Goal: Task Accomplishment & Management: Complete application form

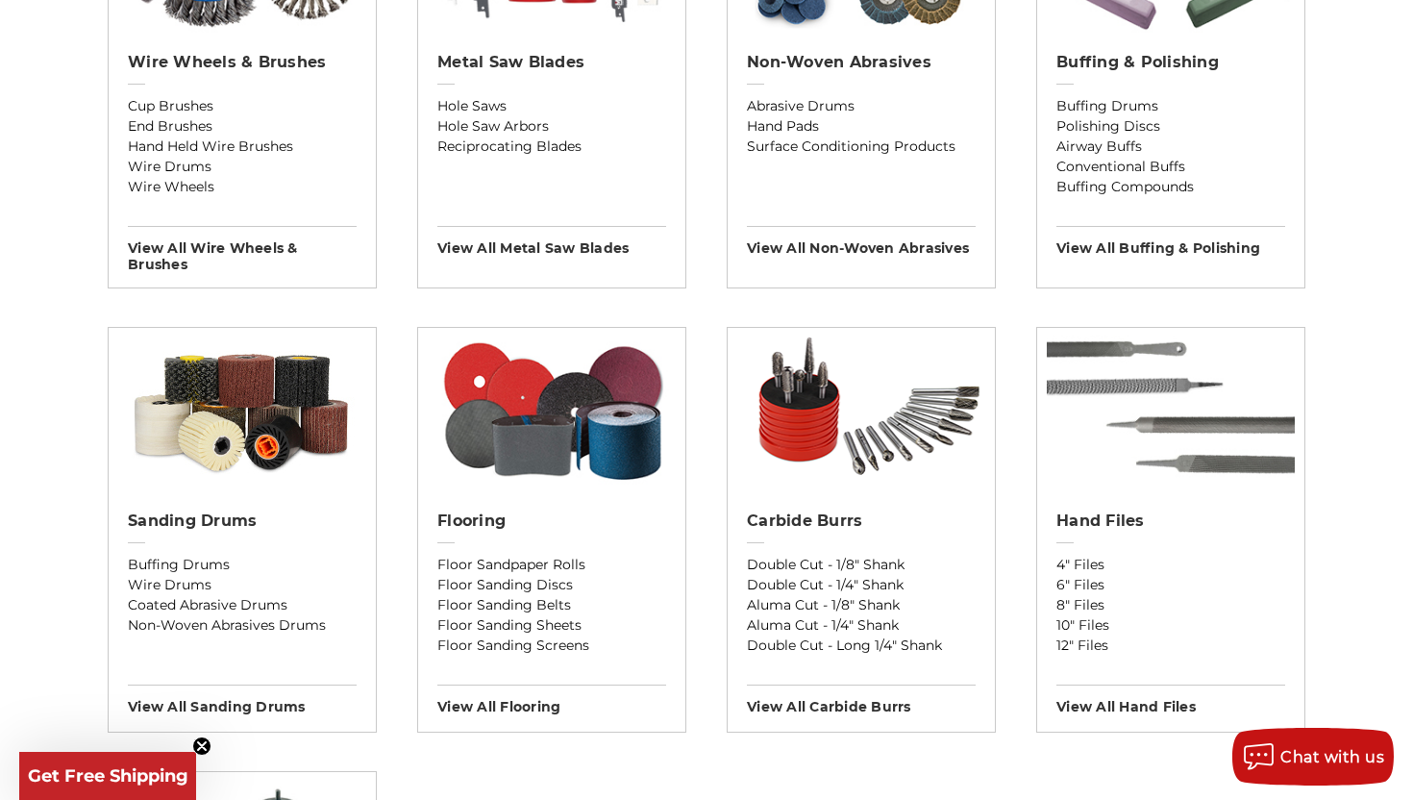
scroll to position [1475, 0]
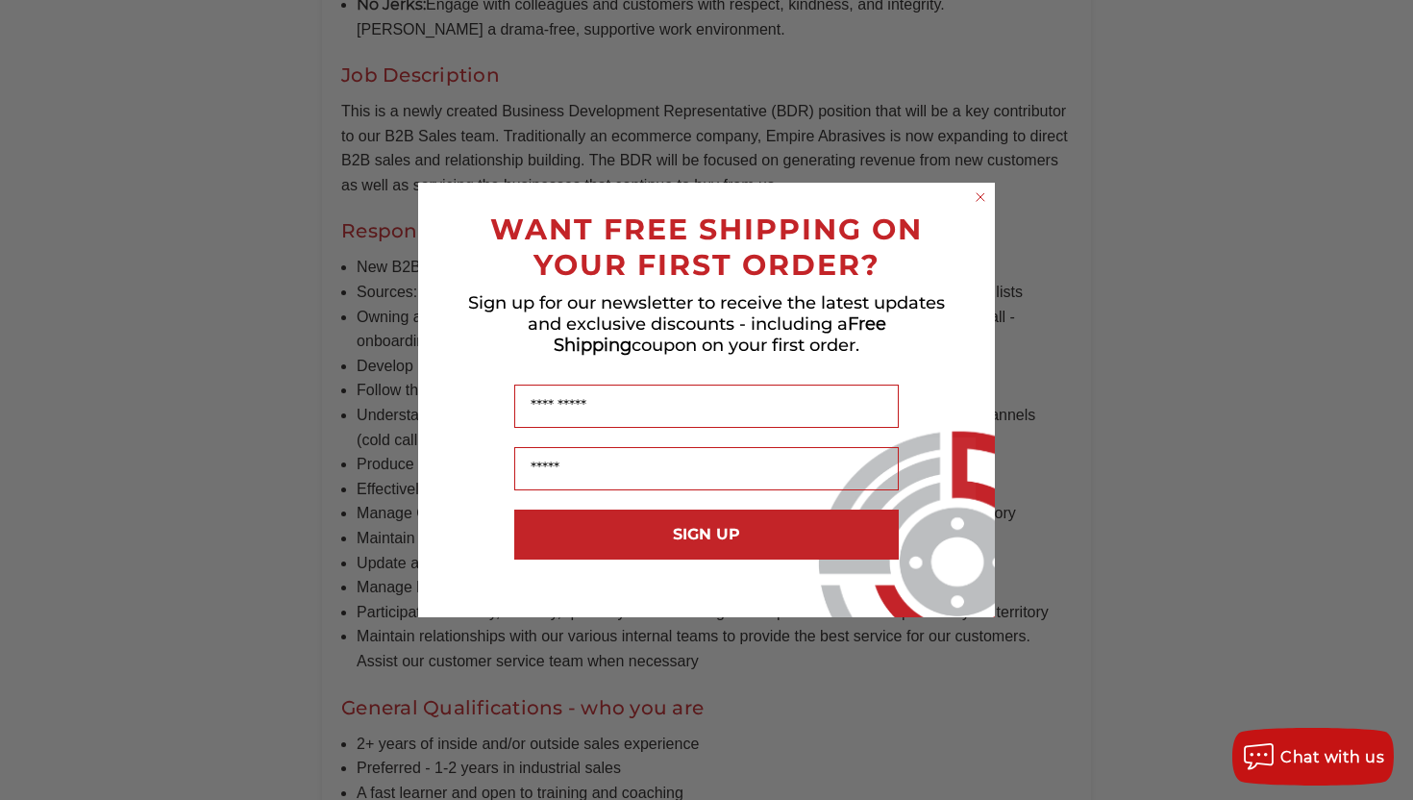
scroll to position [1285, 0]
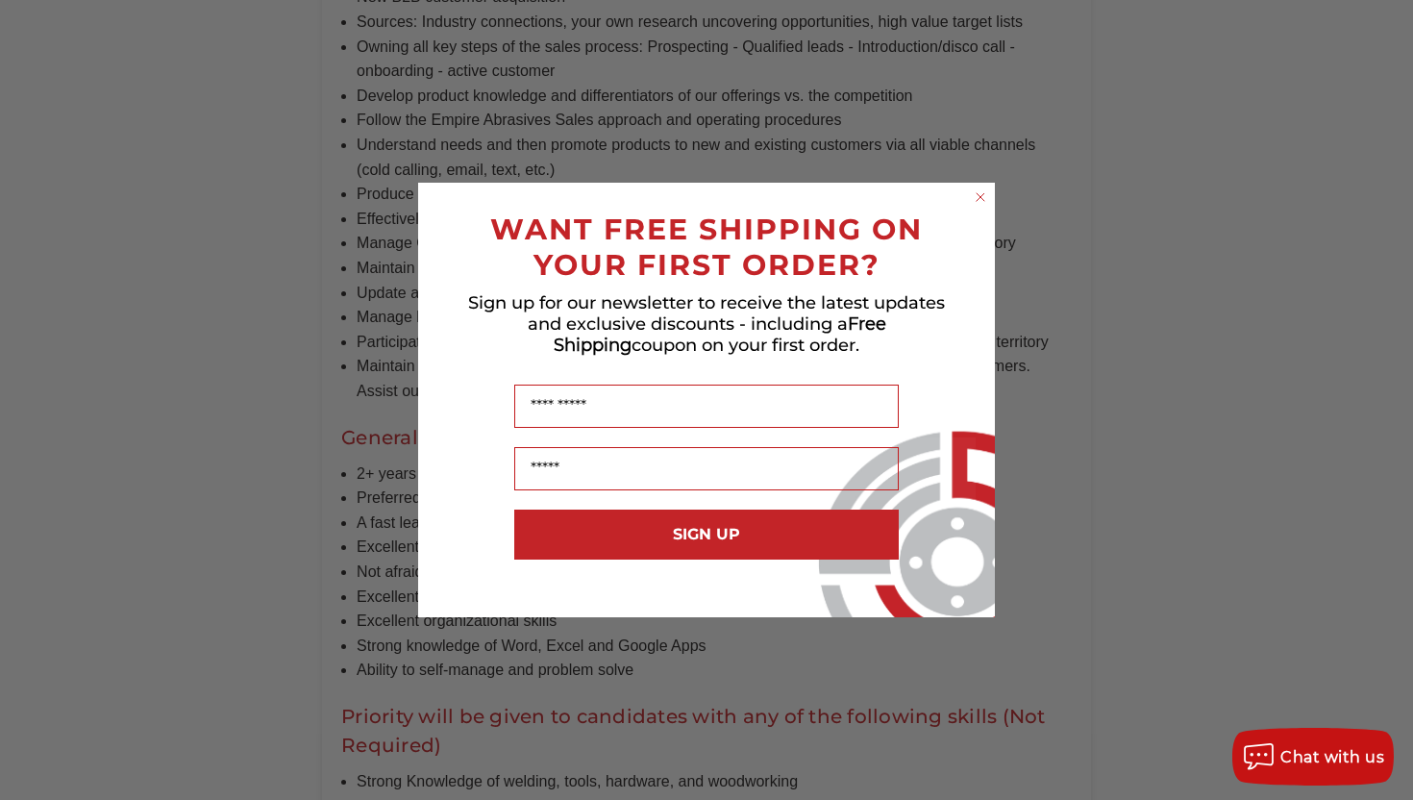
click at [980, 196] on icon "Close dialog" at bounding box center [981, 197] width 8 height 8
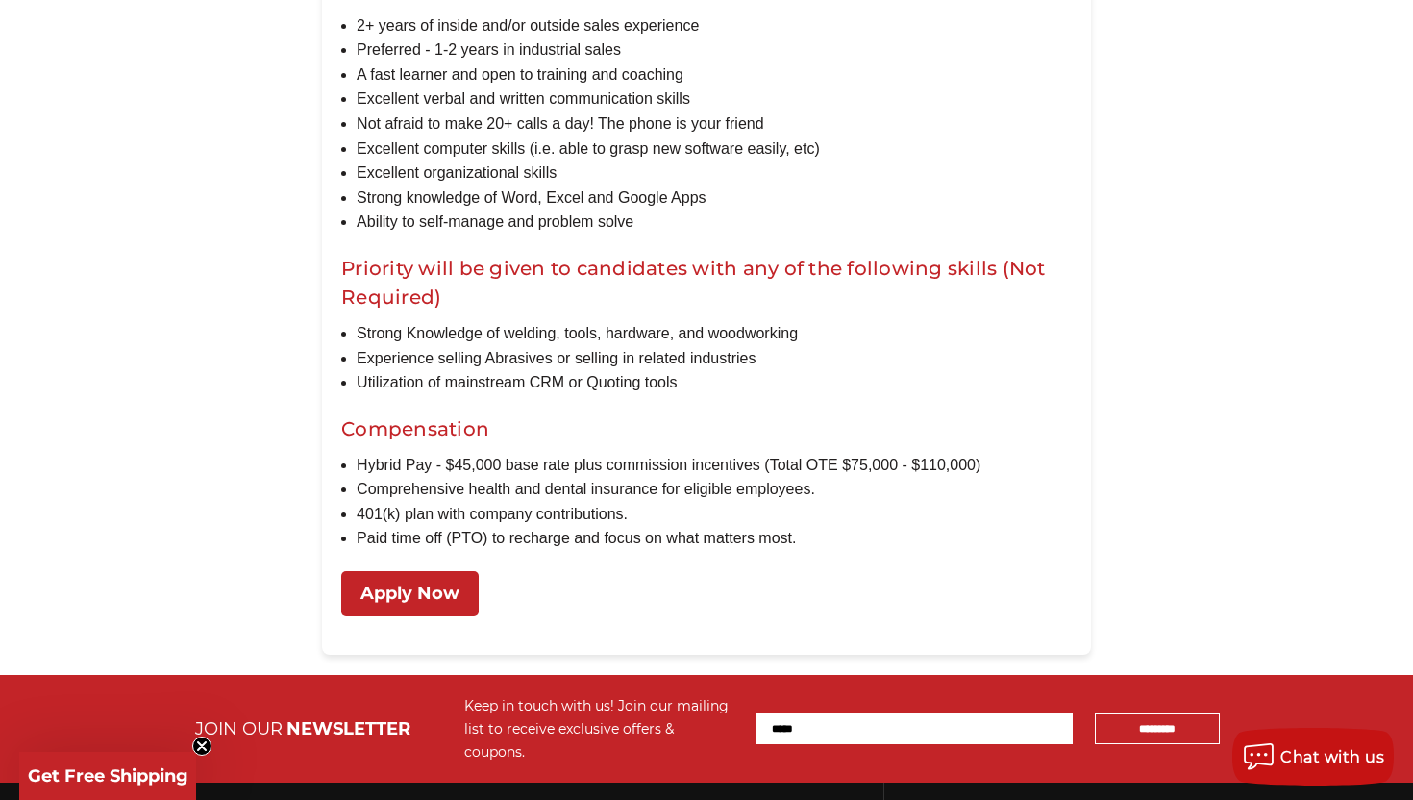
scroll to position [1734, 0]
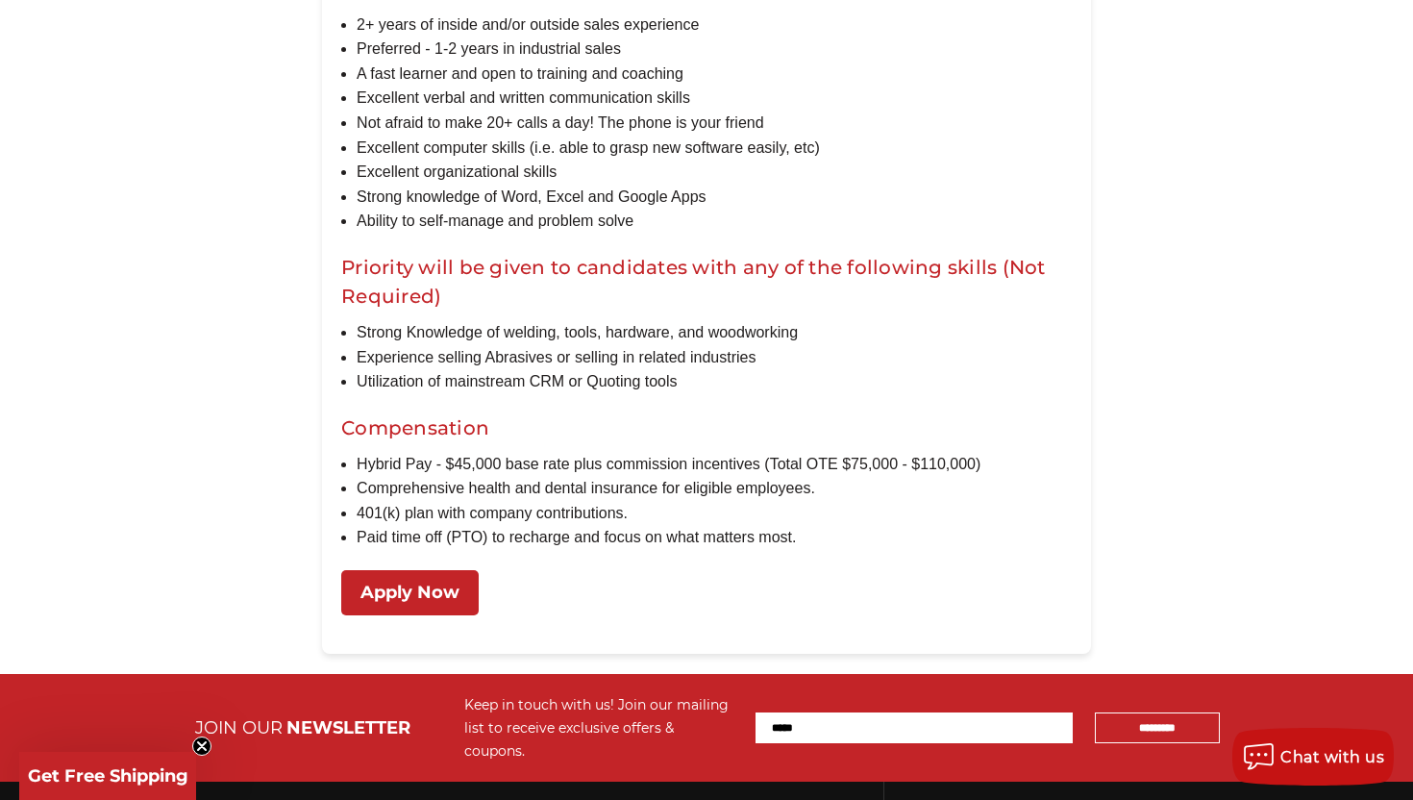
click at [409, 608] on link "Apply Now" at bounding box center [409, 592] width 137 height 45
